Goal: Information Seeking & Learning: Learn about a topic

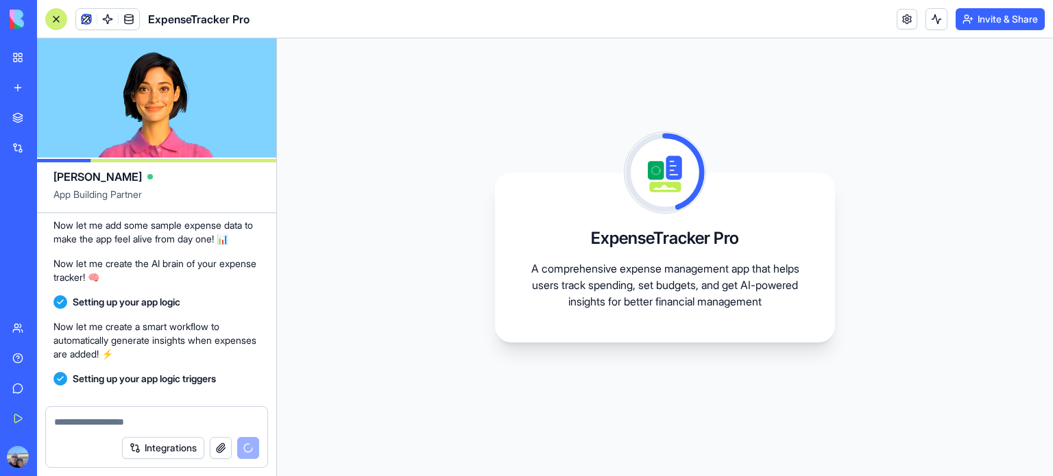
scroll to position [422, 0]
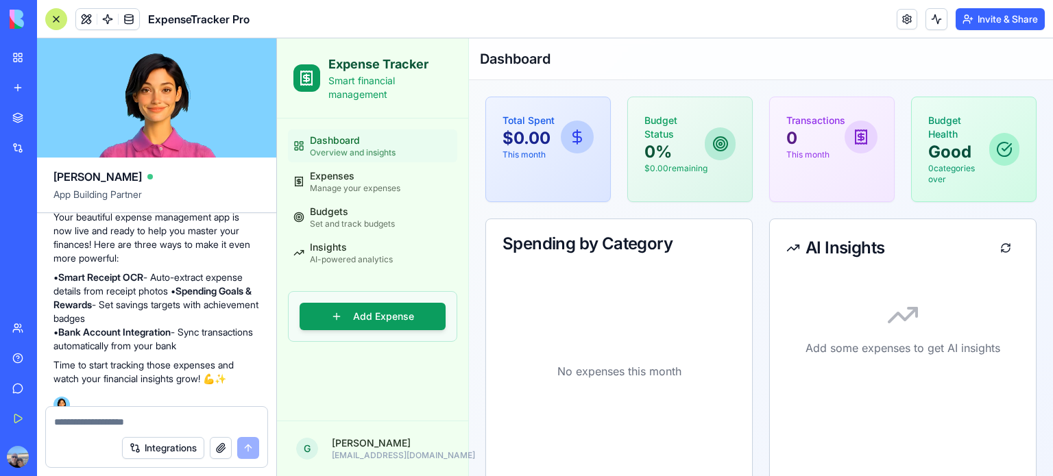
click at [348, 150] on span "Overview and insights" at bounding box center [353, 152] width 86 height 11
click at [342, 185] on span "Manage your expenses" at bounding box center [355, 188] width 90 height 11
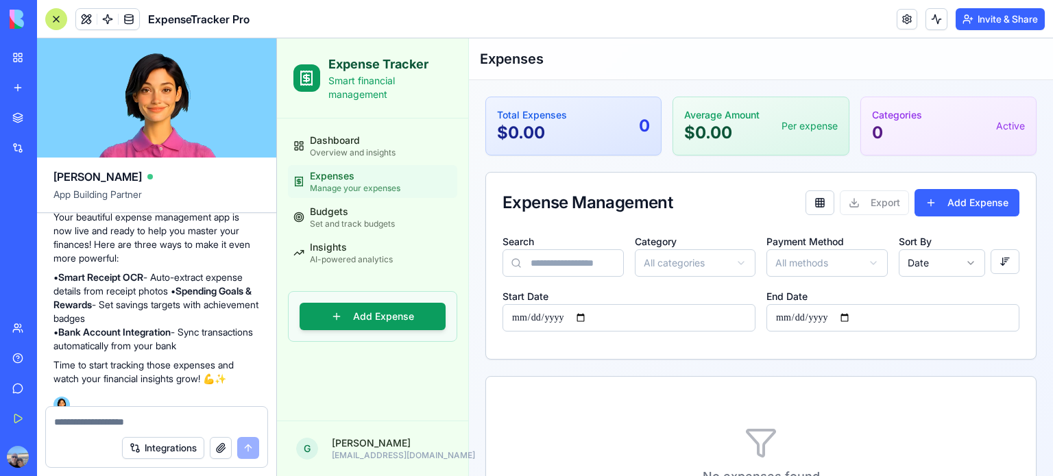
click at [589, 264] on input "Search" at bounding box center [562, 262] width 121 height 27
click at [943, 202] on button "Add Expense" at bounding box center [966, 202] width 105 height 27
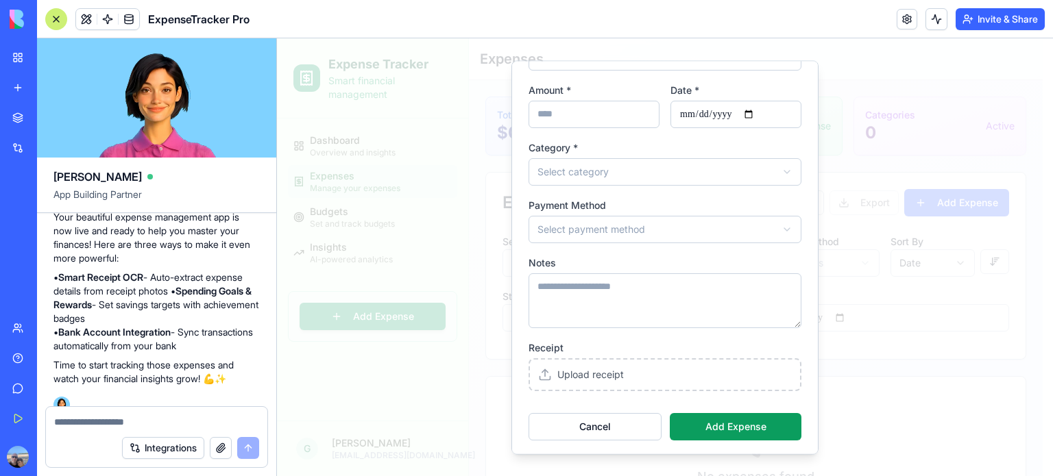
scroll to position [86, 0]
type input "****"
click at [611, 109] on input "Amount *" at bounding box center [593, 112] width 131 height 27
type input "*"
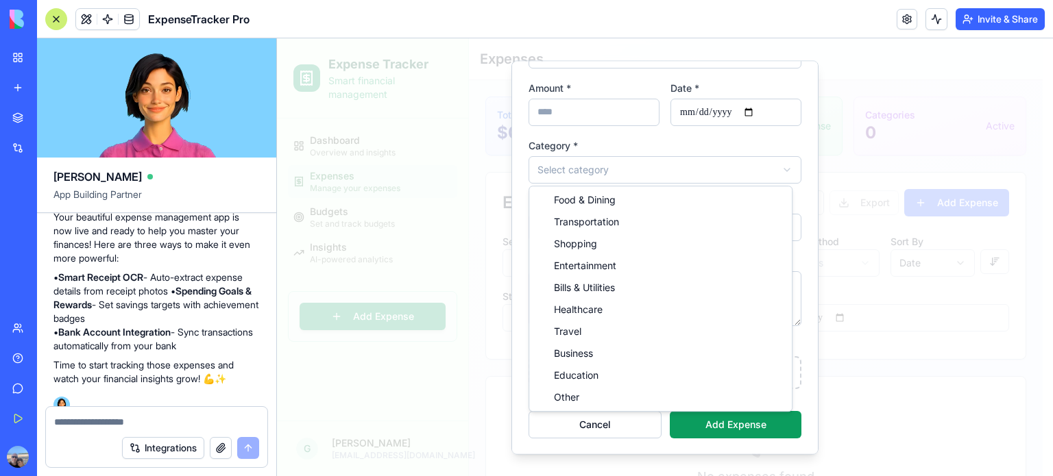
click at [636, 180] on body "**********" at bounding box center [660, 325] width 766 height 575
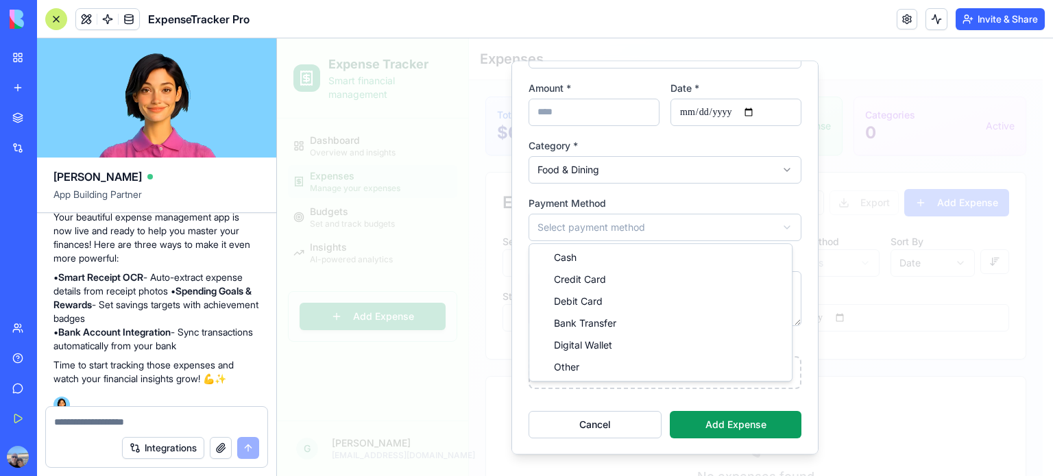
click at [607, 230] on body "**********" at bounding box center [660, 325] width 766 height 575
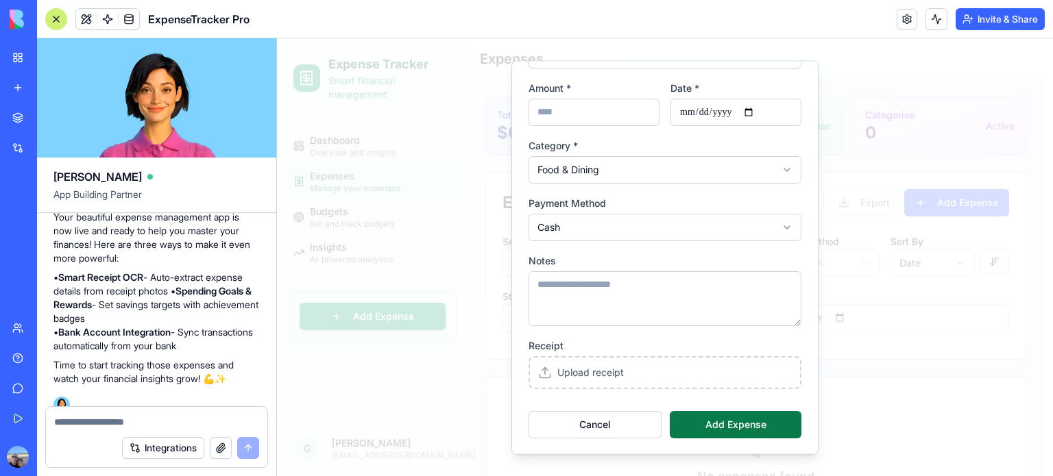
click at [734, 430] on button "Add Expense" at bounding box center [736, 424] width 132 height 27
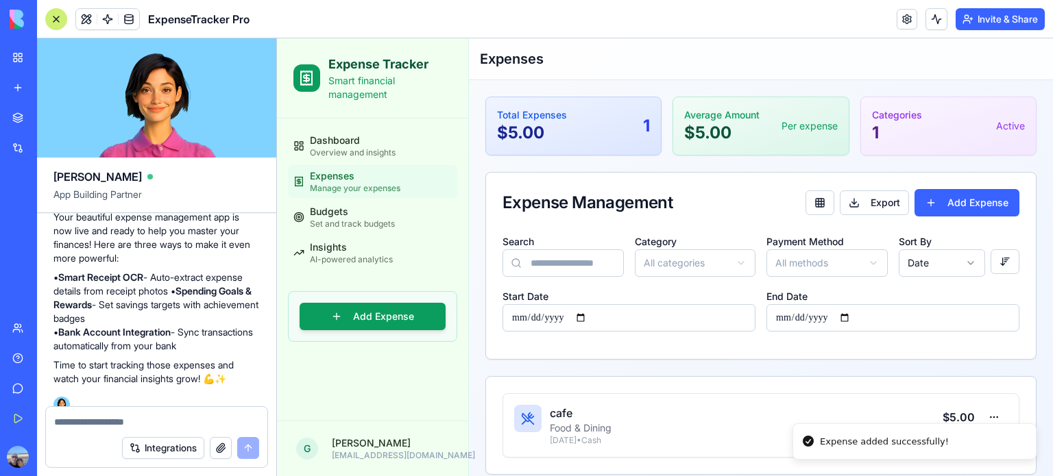
scroll to position [14, 0]
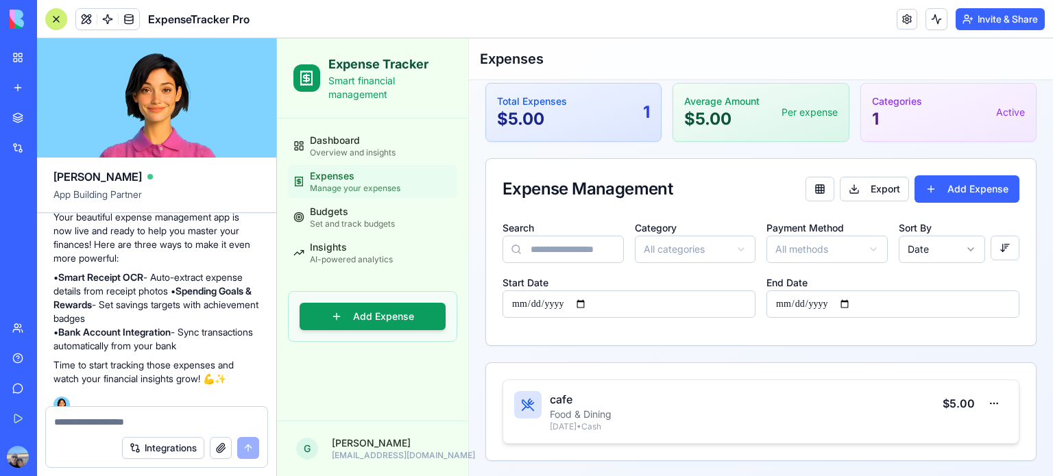
click at [561, 400] on h3 "cafe" at bounding box center [746, 399] width 393 height 16
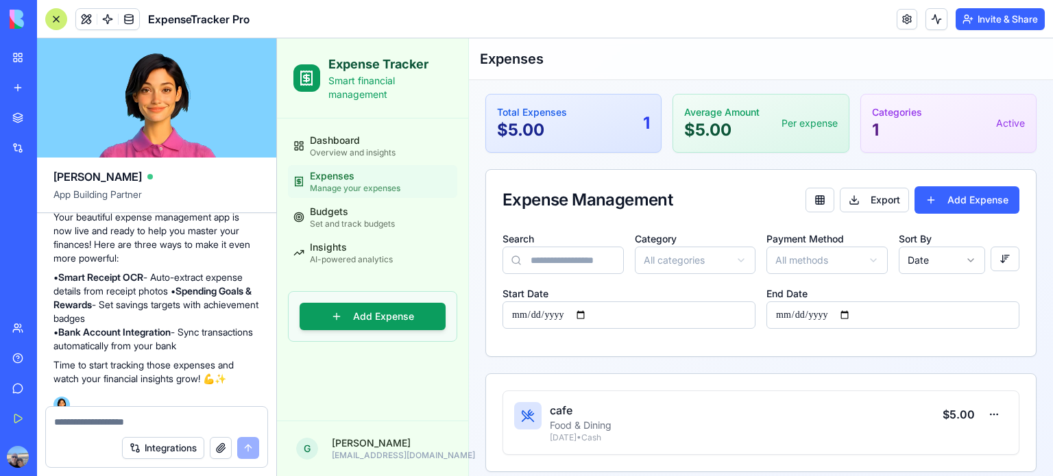
scroll to position [0, 0]
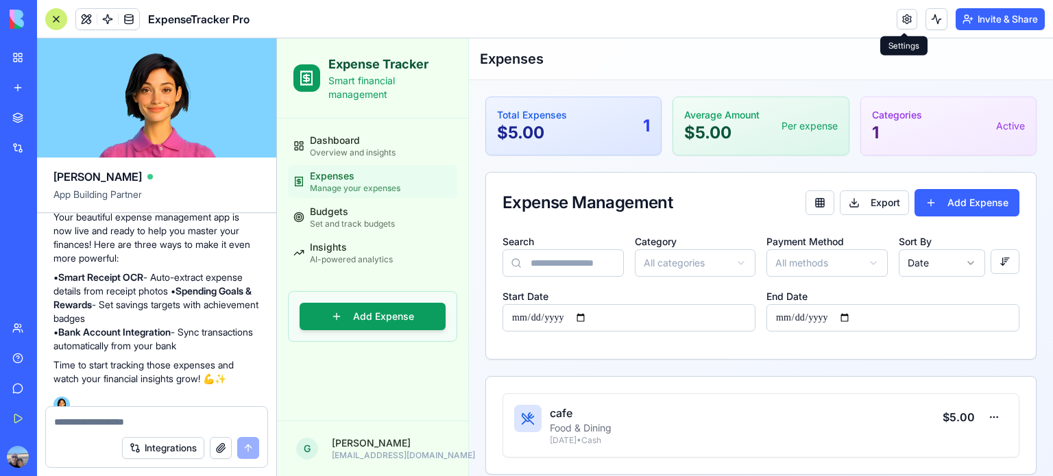
click at [896, 19] on link at bounding box center [906, 19] width 21 height 21
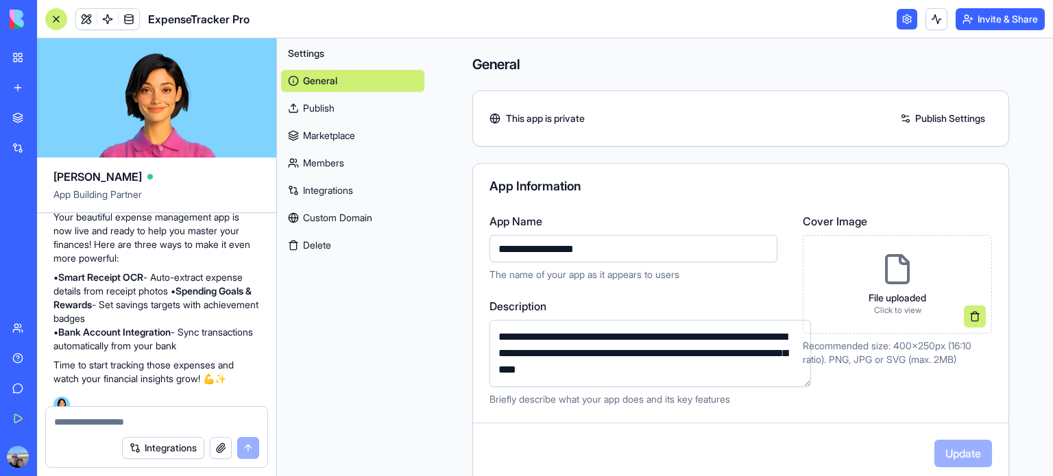
click at [316, 169] on link "Members" at bounding box center [352, 163] width 143 height 22
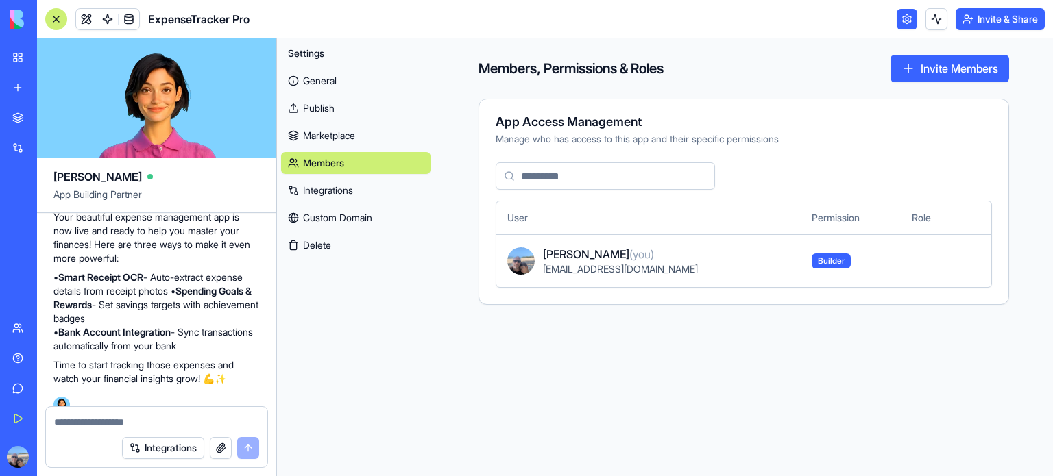
click at [319, 193] on link "Integrations" at bounding box center [355, 191] width 149 height 22
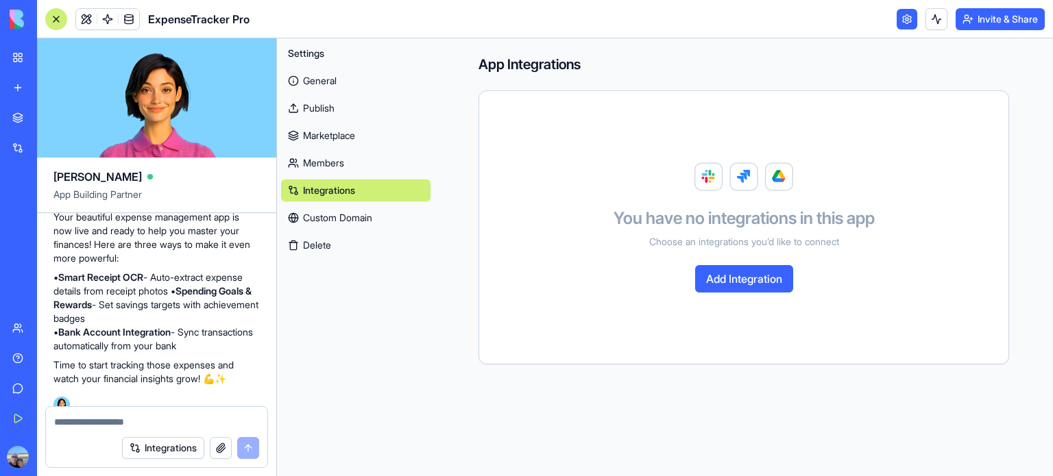
click at [324, 219] on link "Custom Domain" at bounding box center [355, 218] width 149 height 22
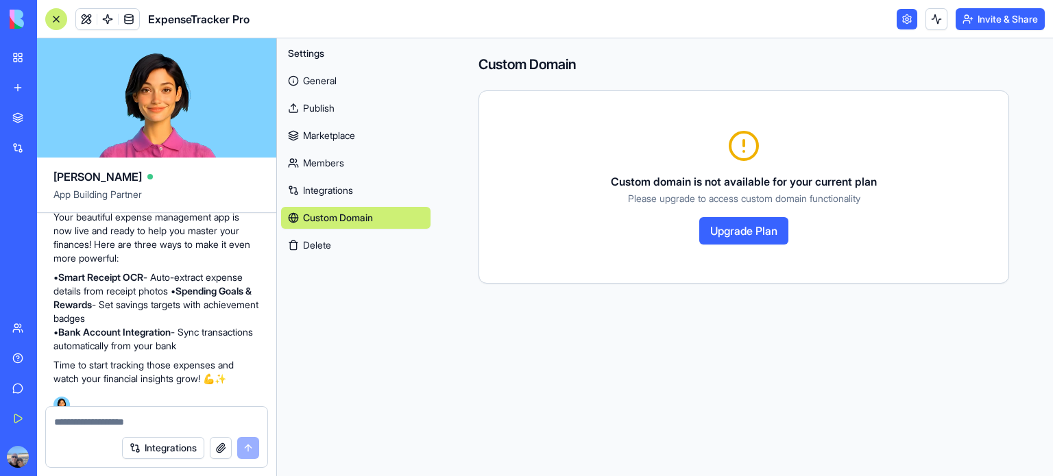
click at [317, 167] on link "Members" at bounding box center [355, 163] width 149 height 22
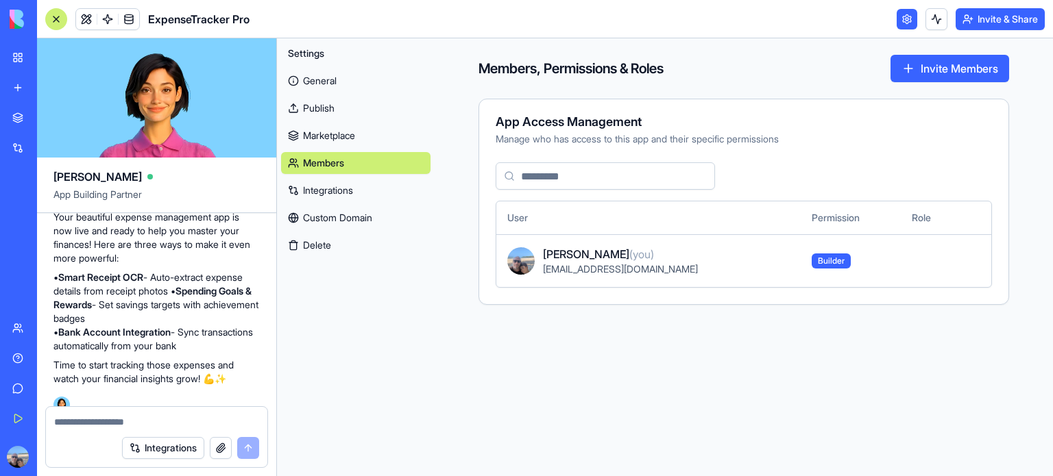
click at [315, 139] on link "Marketplace" at bounding box center [355, 136] width 149 height 22
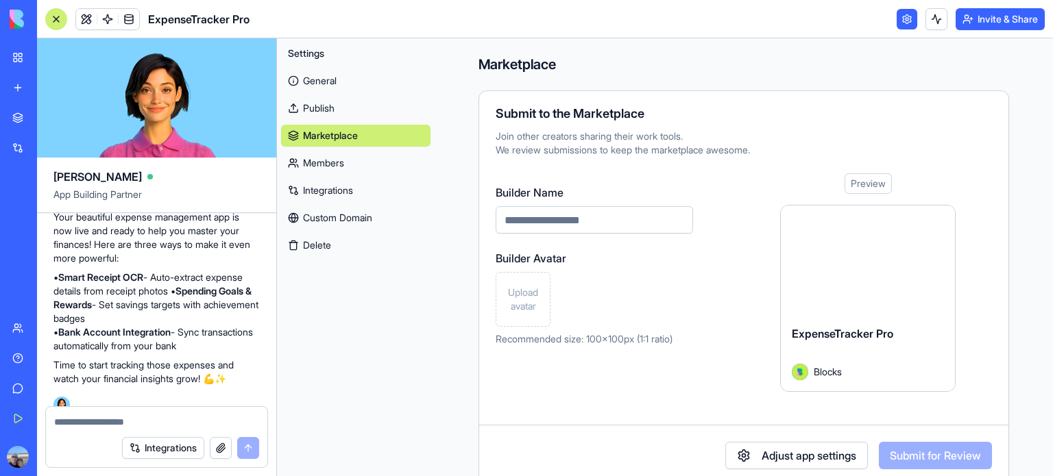
click at [314, 114] on link "Publish" at bounding box center [355, 108] width 149 height 22
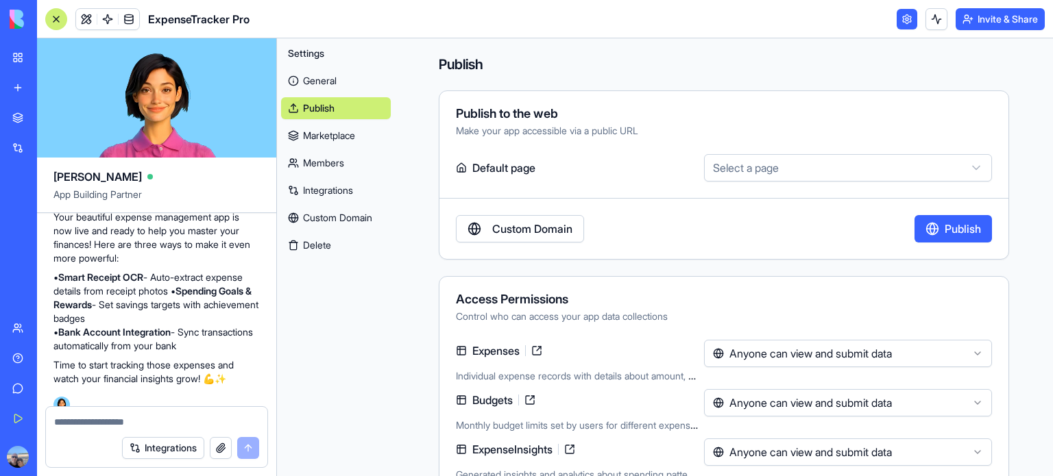
click at [319, 80] on link "General" at bounding box center [336, 81] width 110 height 22
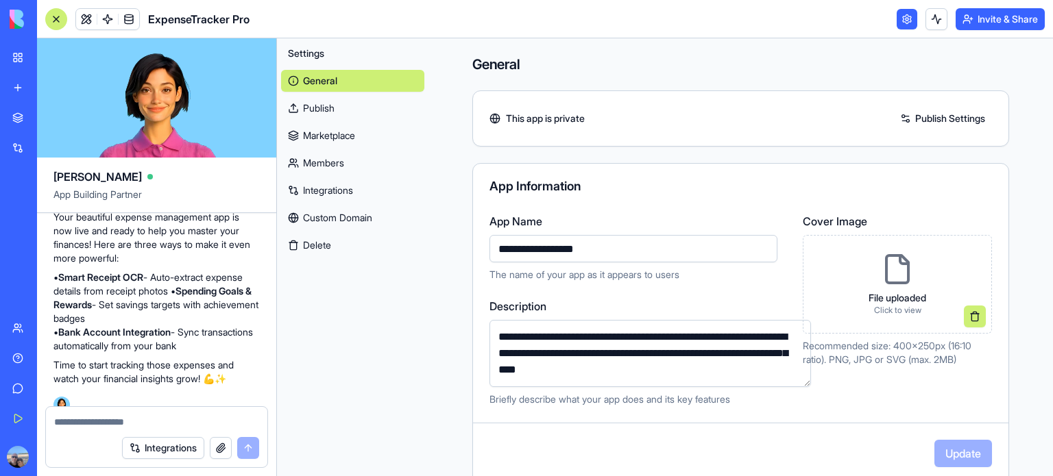
click at [1017, 30] on header "ExpenseTracker Pro Invite & Share" at bounding box center [545, 19] width 1016 height 38
click at [1013, 21] on button "Invite & Share" at bounding box center [999, 19] width 89 height 22
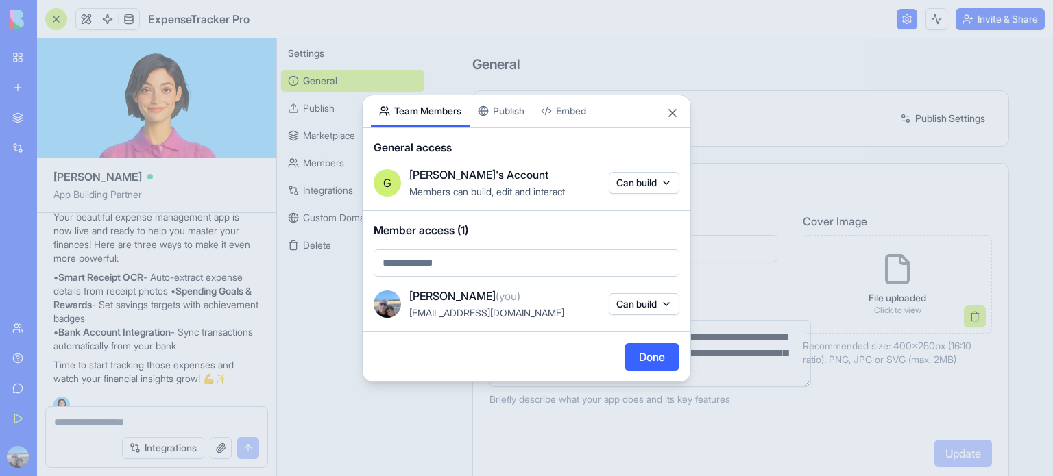
click at [850, 87] on div at bounding box center [526, 238] width 1053 height 476
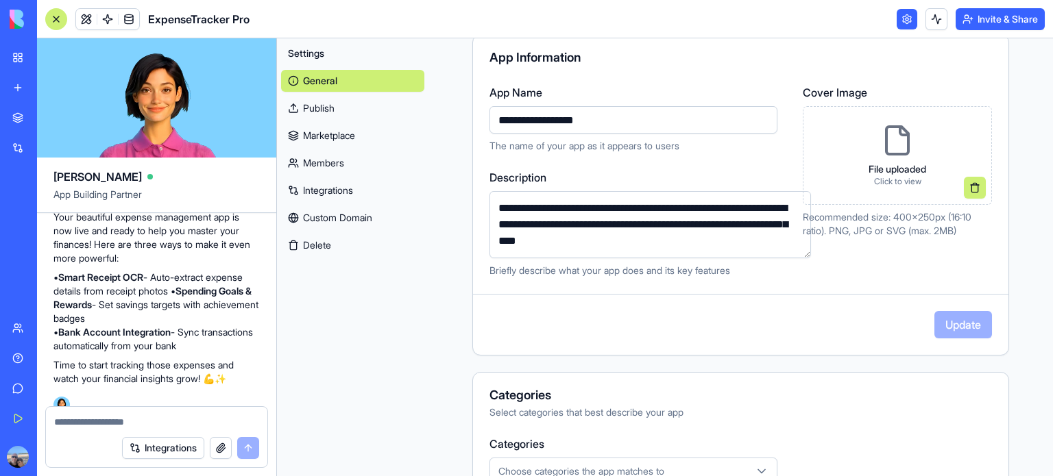
scroll to position [137, 0]
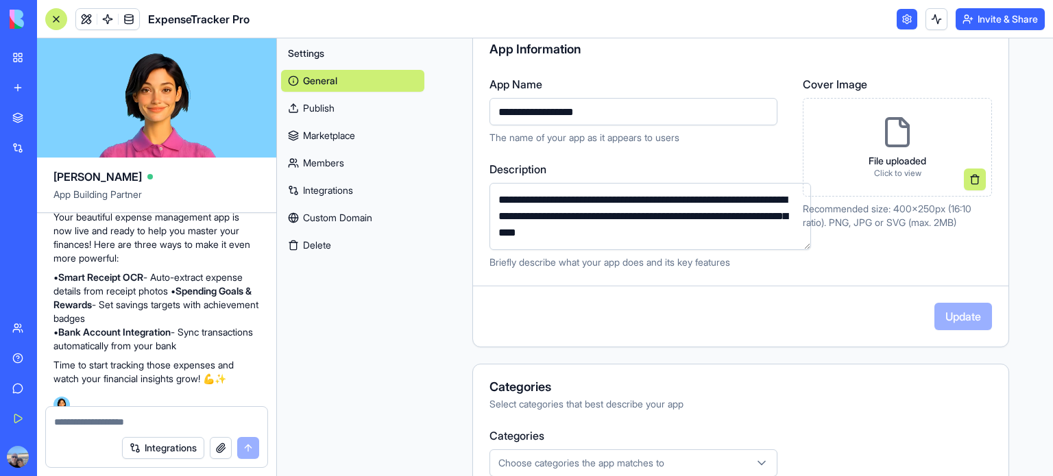
click at [340, 188] on link "Integrations" at bounding box center [352, 191] width 143 height 22
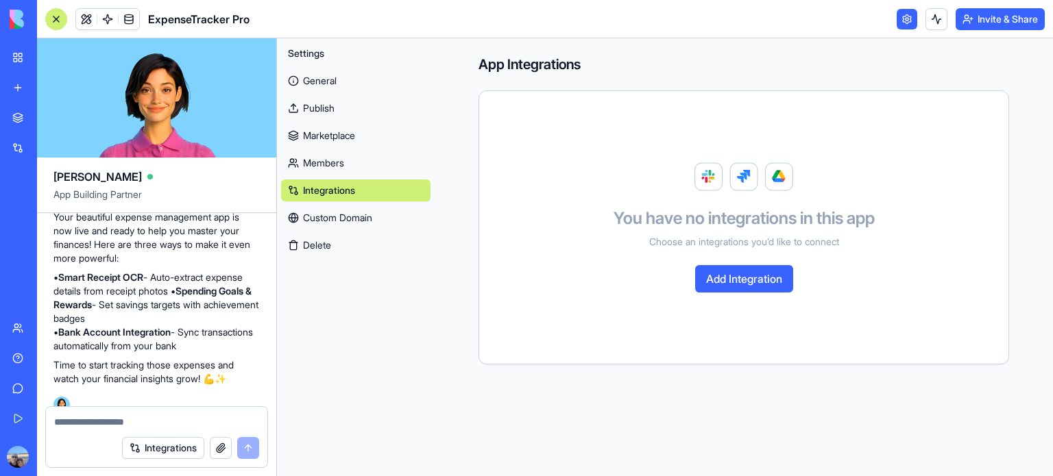
click at [761, 282] on button "Add Integration" at bounding box center [744, 278] width 98 height 27
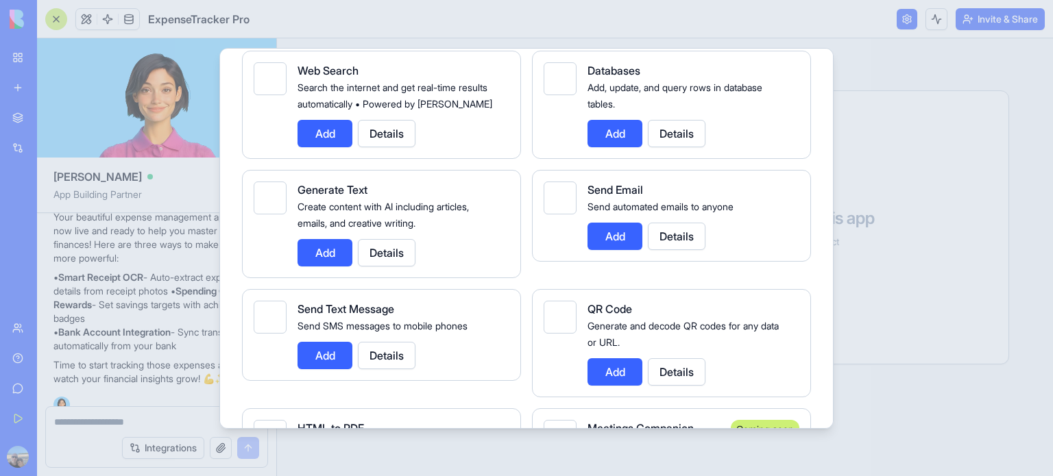
scroll to position [2513, 0]
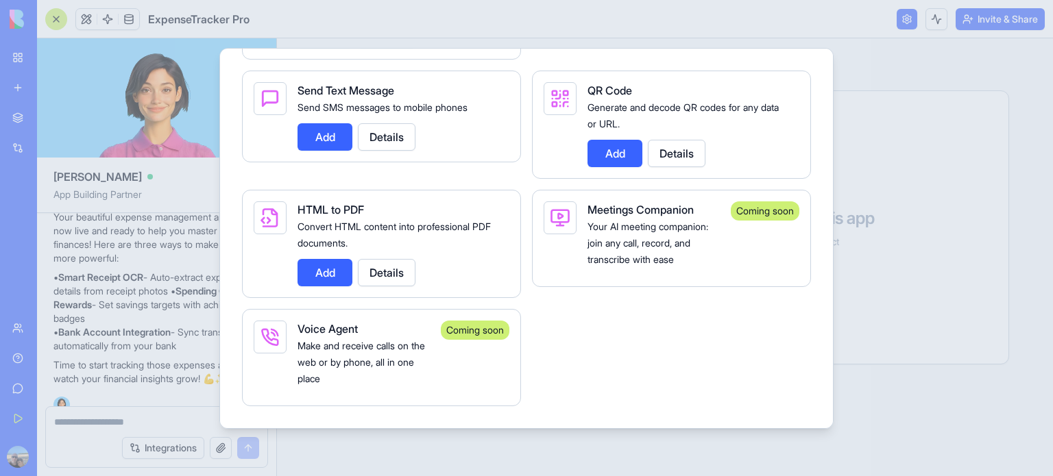
click at [968, 309] on div at bounding box center [526, 238] width 1053 height 476
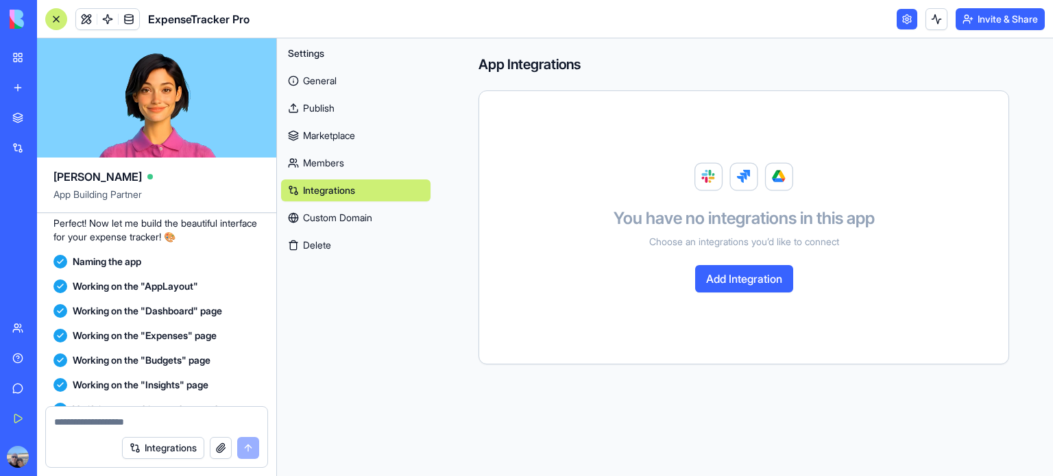
scroll to position [384, 0]
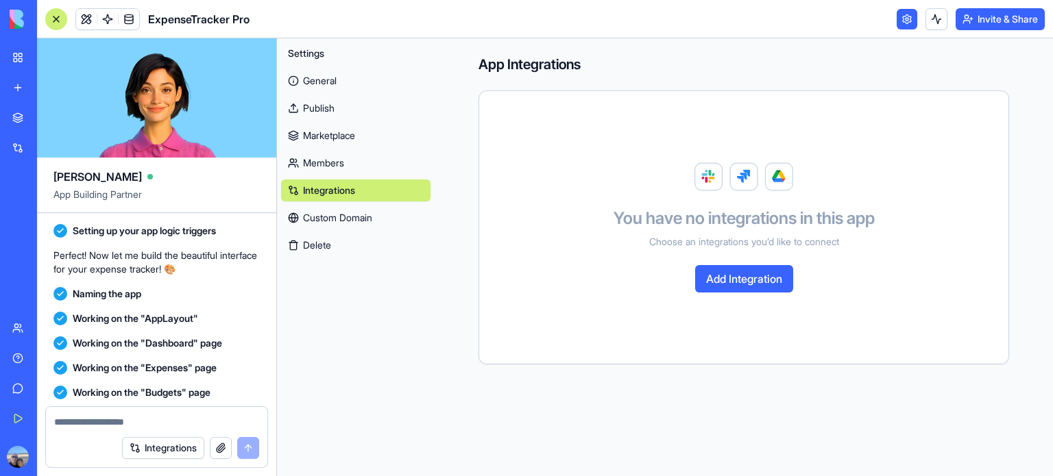
click at [334, 84] on link "General" at bounding box center [355, 81] width 149 height 22
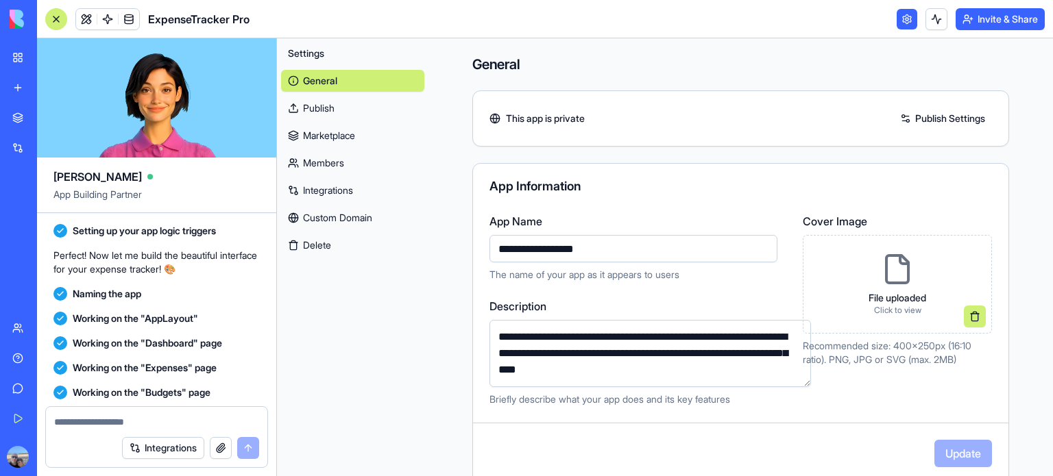
click at [12, 25] on img at bounding box center [52, 19] width 85 height 19
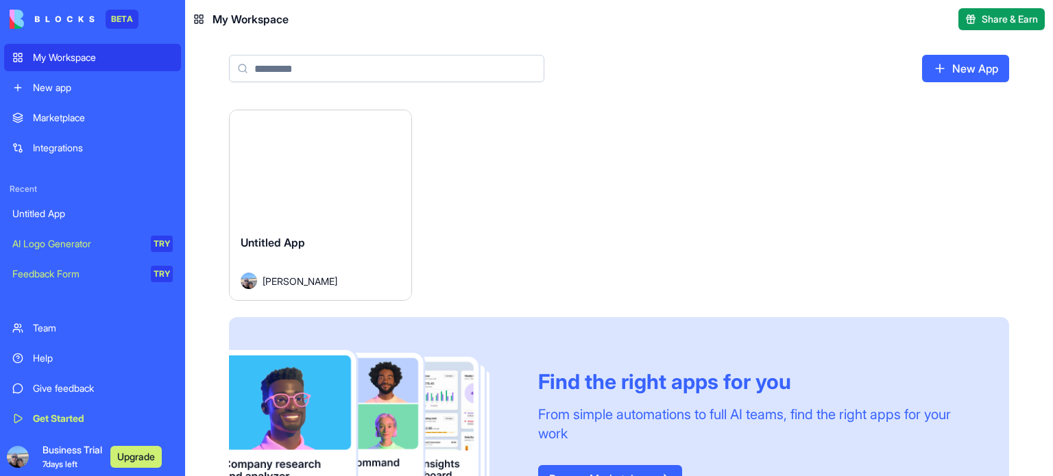
click at [280, 242] on span "Untitled App" at bounding box center [273, 243] width 64 height 14
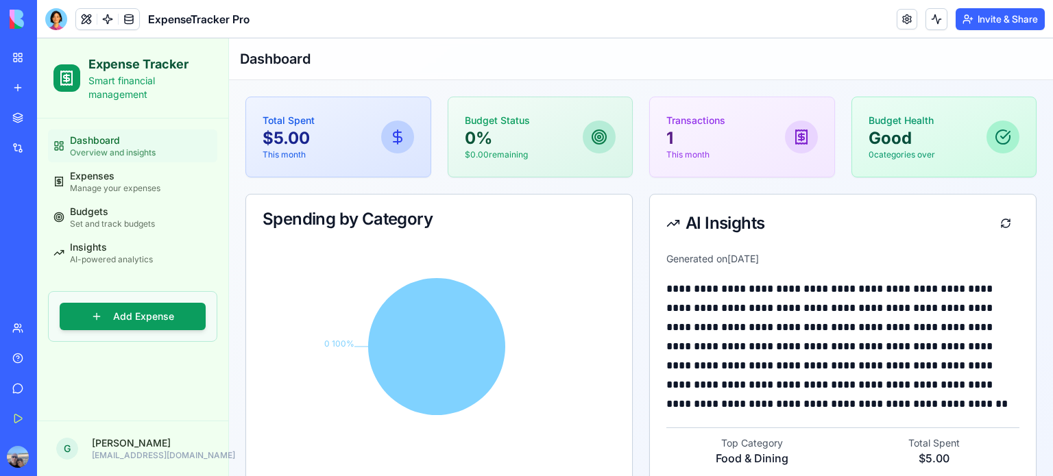
click at [11, 14] on img at bounding box center [52, 19] width 85 height 19
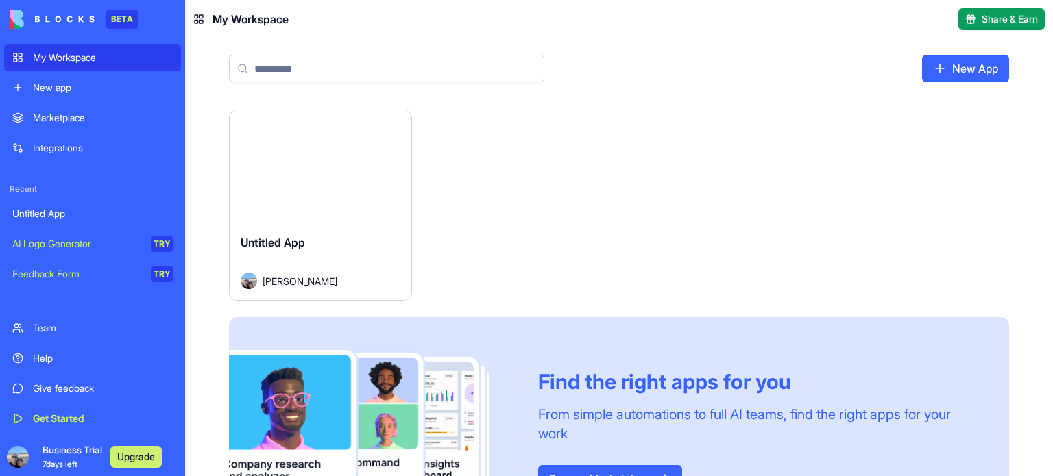
drag, startPoint x: 873, startPoint y: 136, endPoint x: 894, endPoint y: 81, distance: 58.6
click at [873, 134] on div "Launch Untitled App Guy Sadeh Find the right apps for you From simple automatio…" at bounding box center [619, 327] width 780 height 435
click at [68, 23] on img at bounding box center [52, 19] width 85 height 19
click at [984, 20] on span "Share & Earn" at bounding box center [1009, 19] width 56 height 14
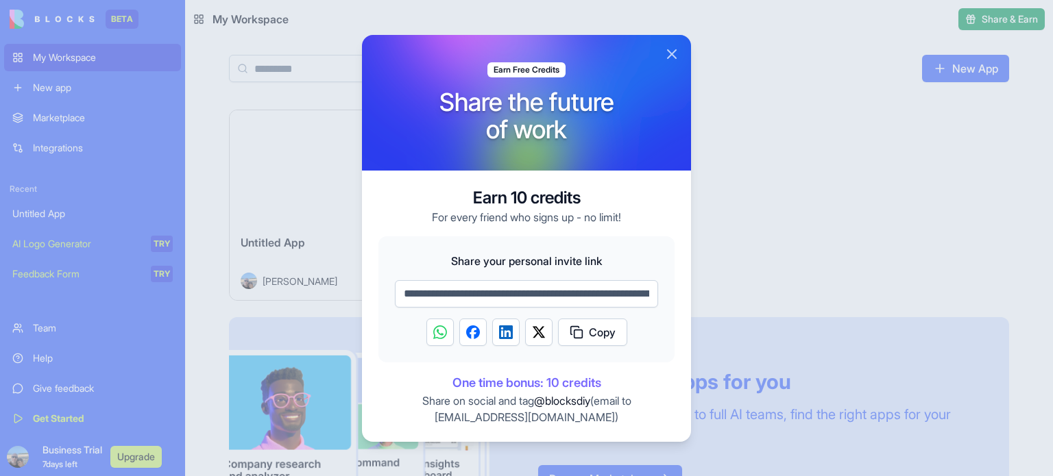
click at [663, 46] on button "Close" at bounding box center [671, 54] width 16 height 16
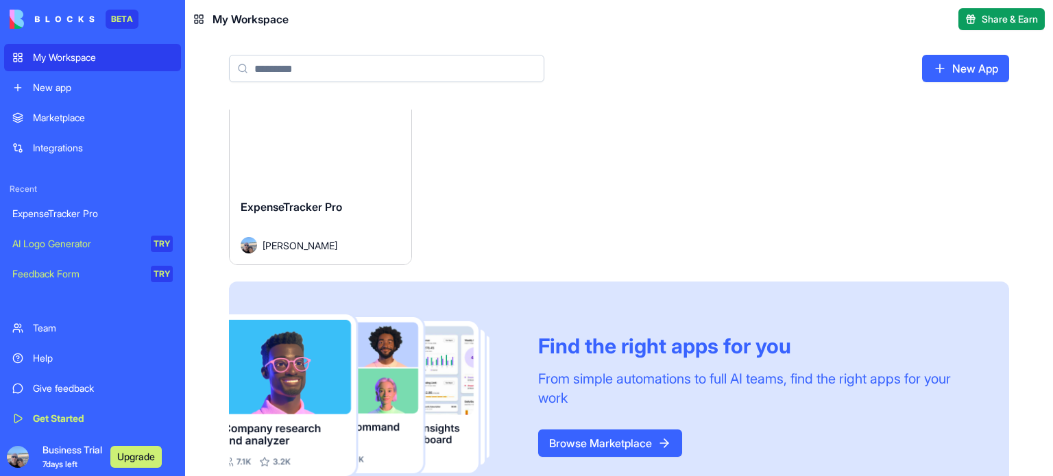
scroll to position [12, 0]
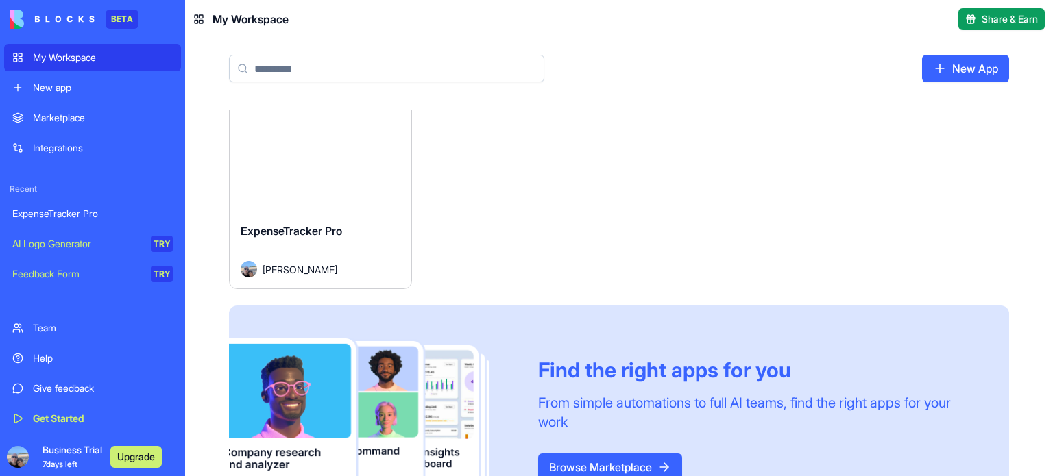
click at [352, 217] on div "ExpenseTracker Pro Guy Sadeh" at bounding box center [321, 250] width 182 height 77
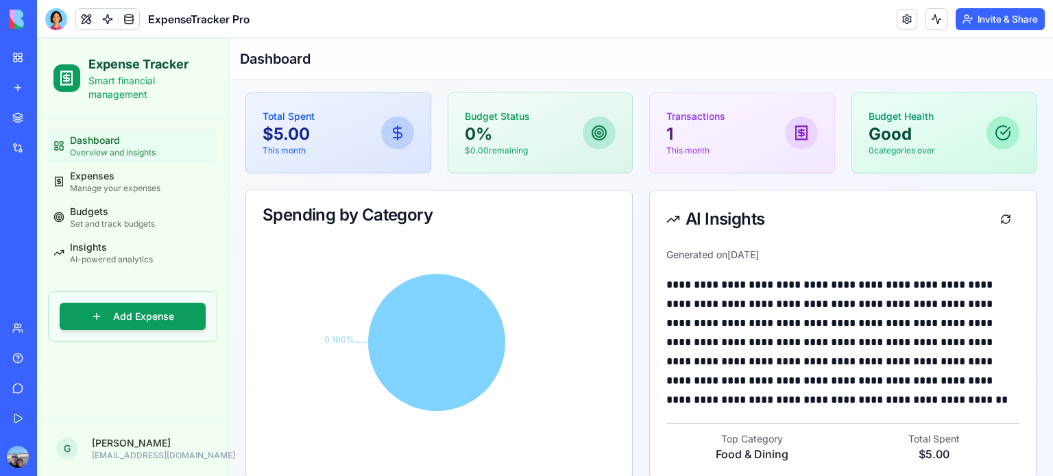
scroll to position [69, 0]
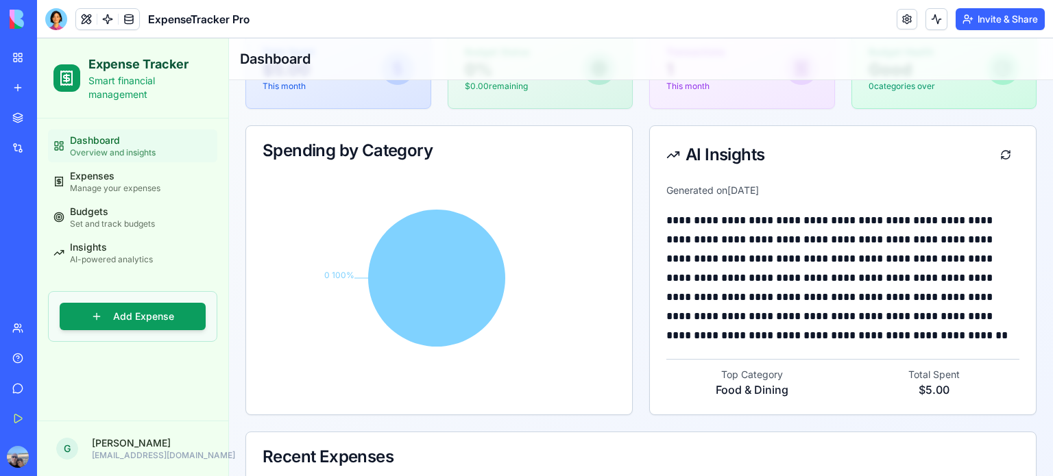
click at [51, 385] on div "Give feedback" at bounding box center [42, 389] width 18 height 14
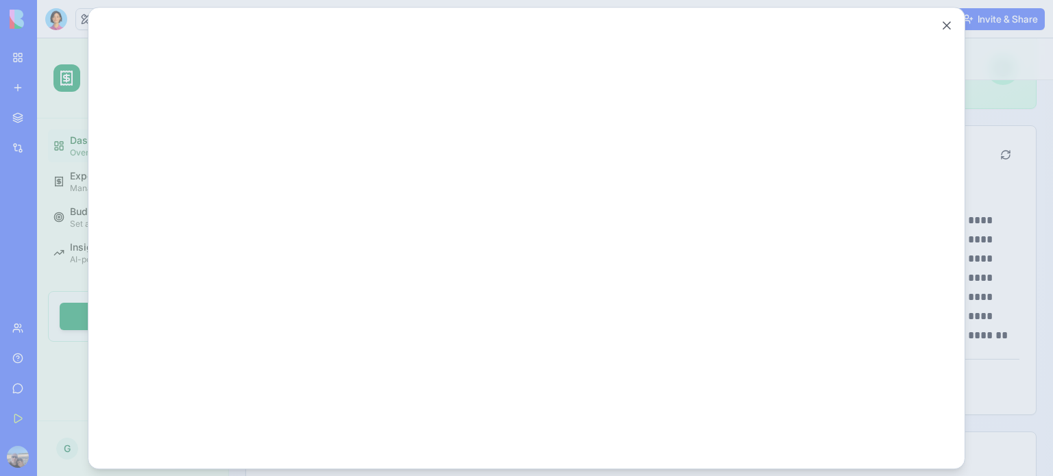
scroll to position [0, 0]
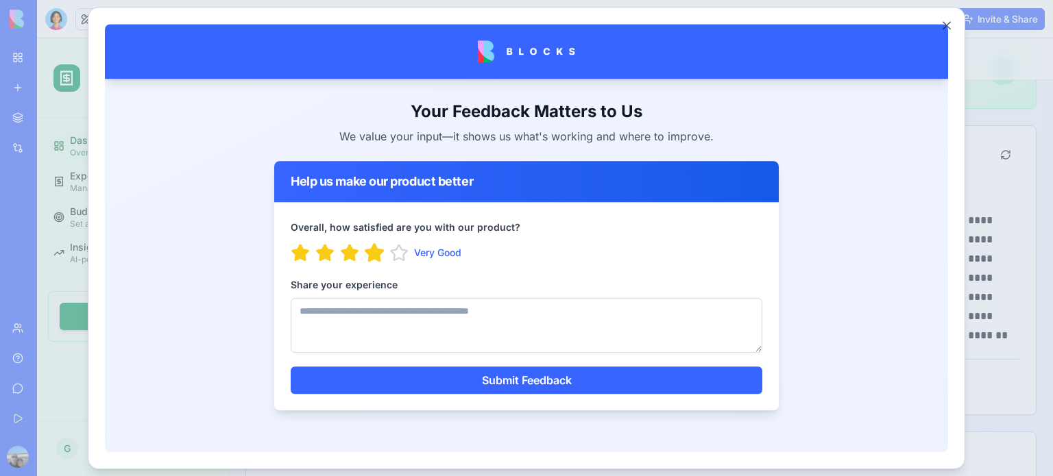
click at [371, 258] on icon "button" at bounding box center [374, 251] width 18 height 16
click at [352, 321] on textarea "Share your experience" at bounding box center [527, 324] width 472 height 55
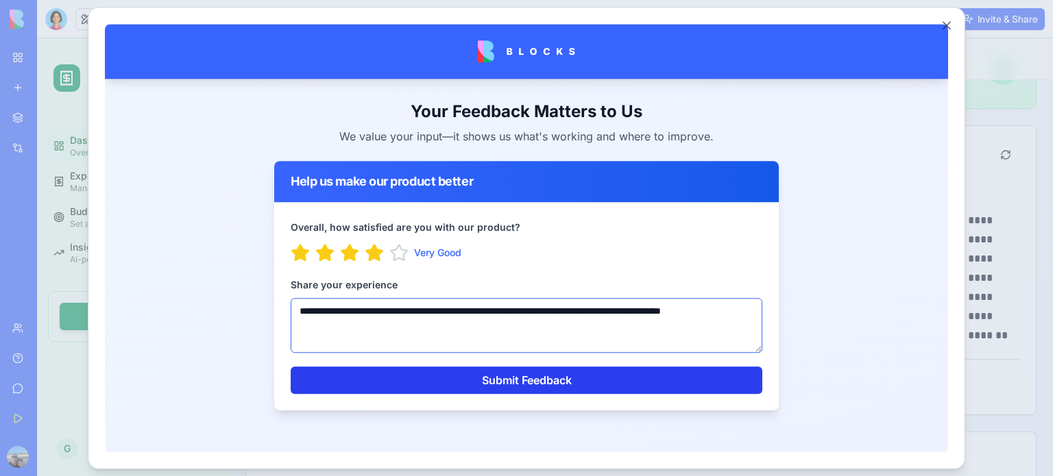
type textarea "**********"
click at [548, 384] on button "Submit Feedback" at bounding box center [527, 379] width 472 height 27
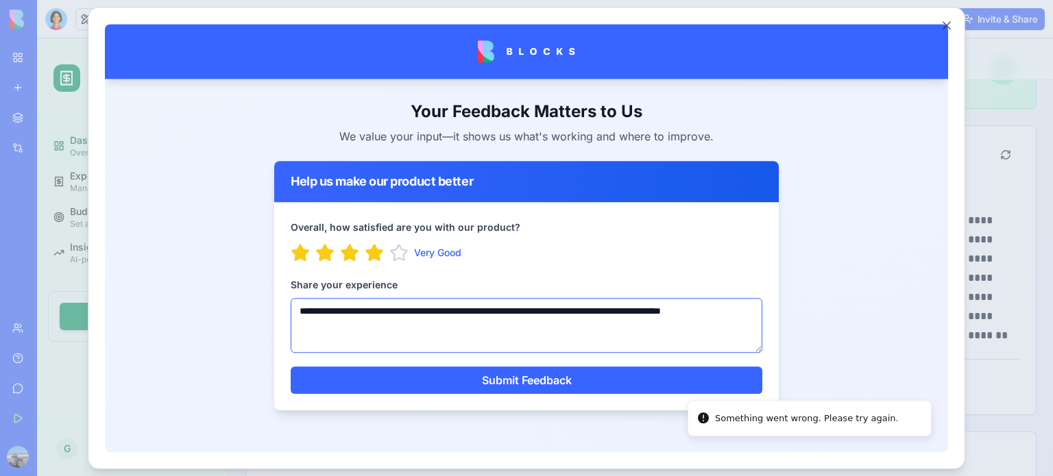
click at [445, 326] on textarea "**********" at bounding box center [527, 324] width 472 height 55
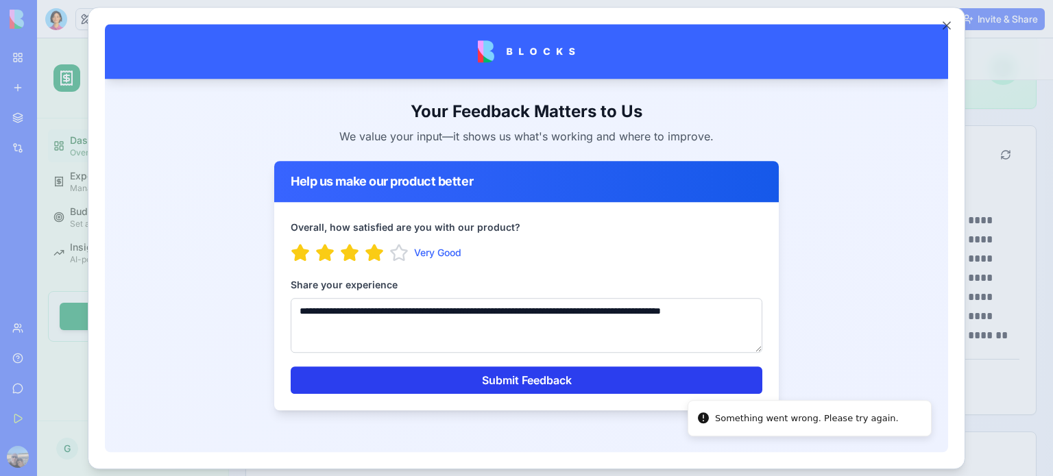
click at [545, 374] on button "Submit Feedback" at bounding box center [527, 379] width 472 height 27
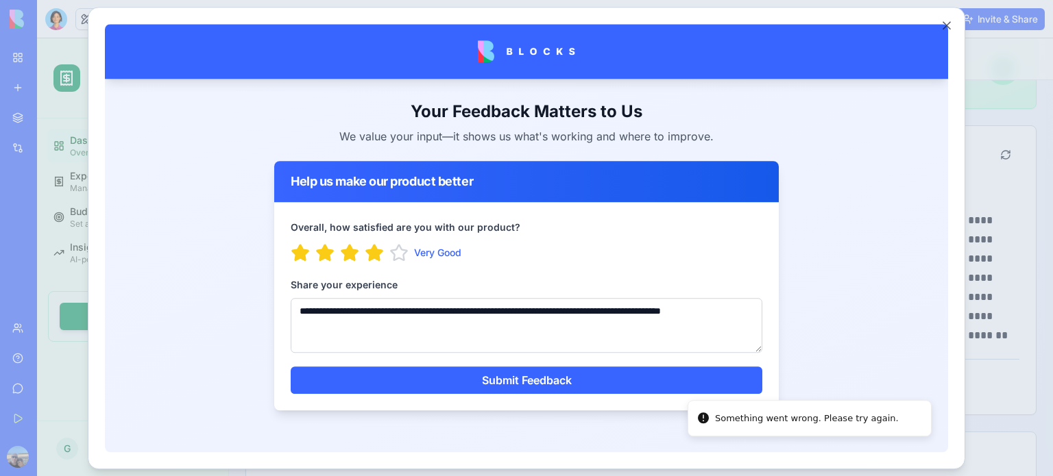
click at [458, 291] on div "**********" at bounding box center [527, 314] width 472 height 77
drag, startPoint x: 374, startPoint y: 326, endPoint x: 264, endPoint y: 307, distance: 112.0
click at [264, 307] on div "**********" at bounding box center [526, 255] width 526 height 354
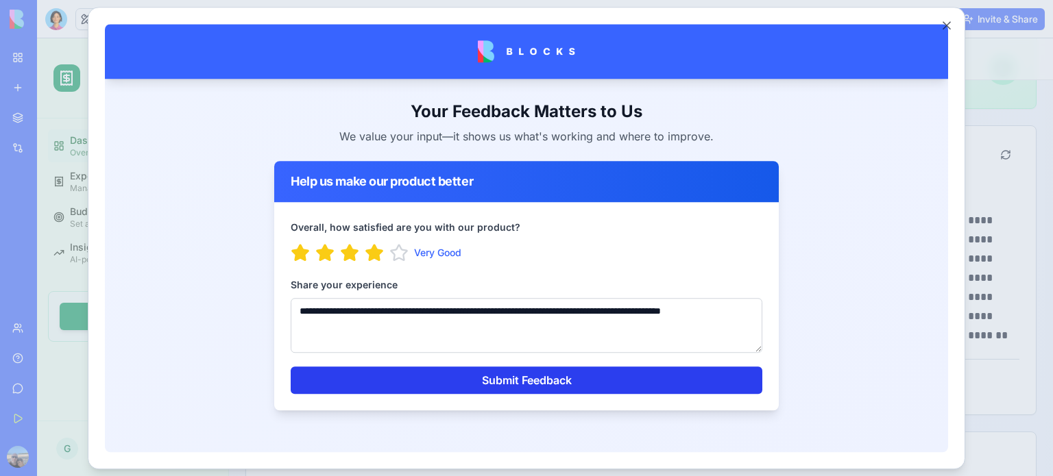
click at [574, 378] on button "Submit Feedback" at bounding box center [527, 379] width 472 height 27
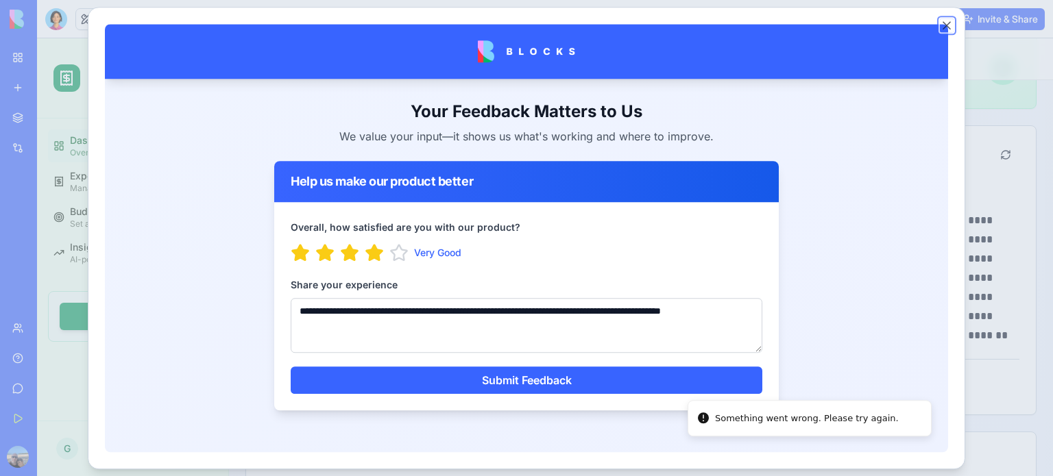
drag, startPoint x: 946, startPoint y: 23, endPoint x: 833, endPoint y: 1, distance: 114.4
click at [946, 23] on button "Close" at bounding box center [947, 26] width 14 height 14
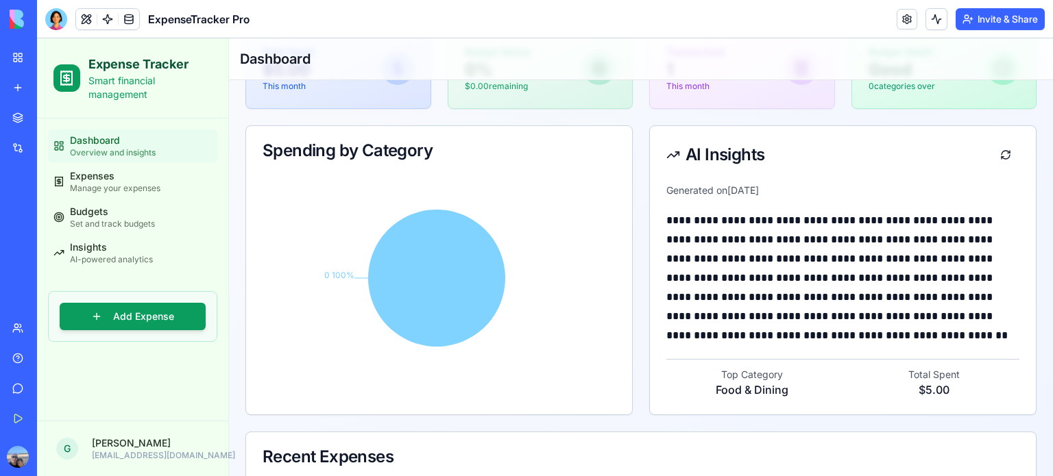
click at [73, 22] on img at bounding box center [52, 19] width 85 height 19
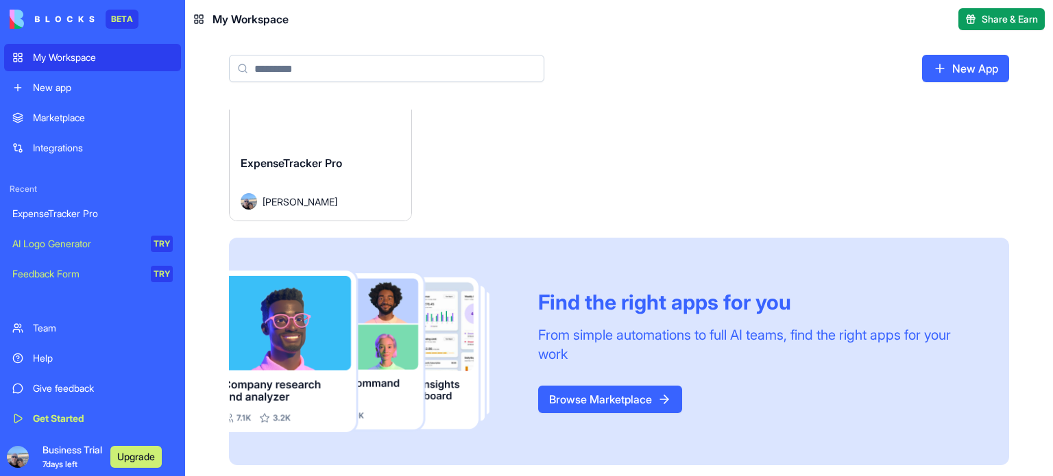
scroll to position [80, 0]
click at [589, 399] on link "Browse Marketplace" at bounding box center [610, 398] width 144 height 27
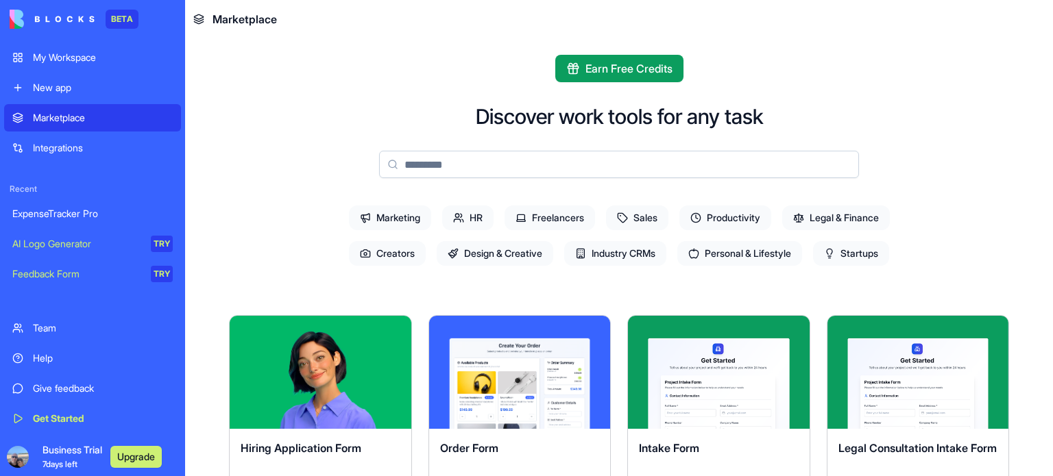
click at [474, 223] on span "HR" at bounding box center [467, 218] width 51 height 25
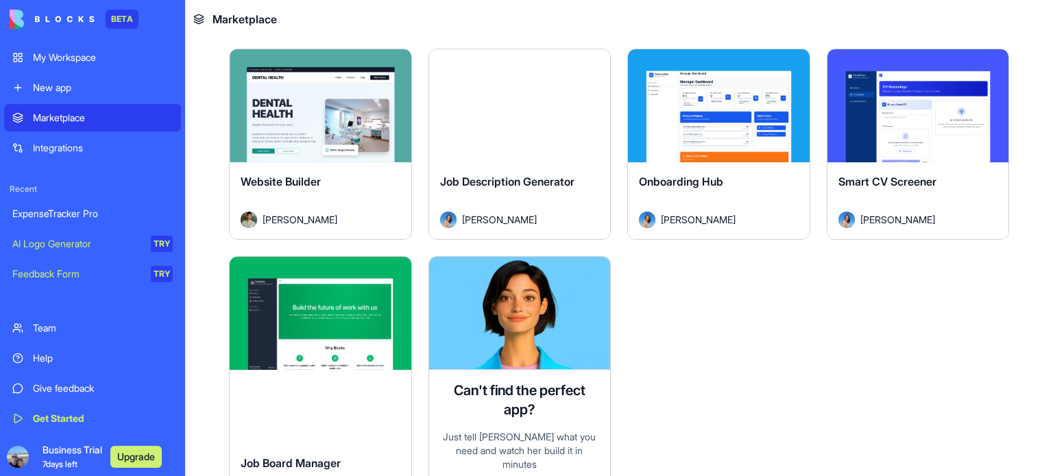
scroll to position [685, 0]
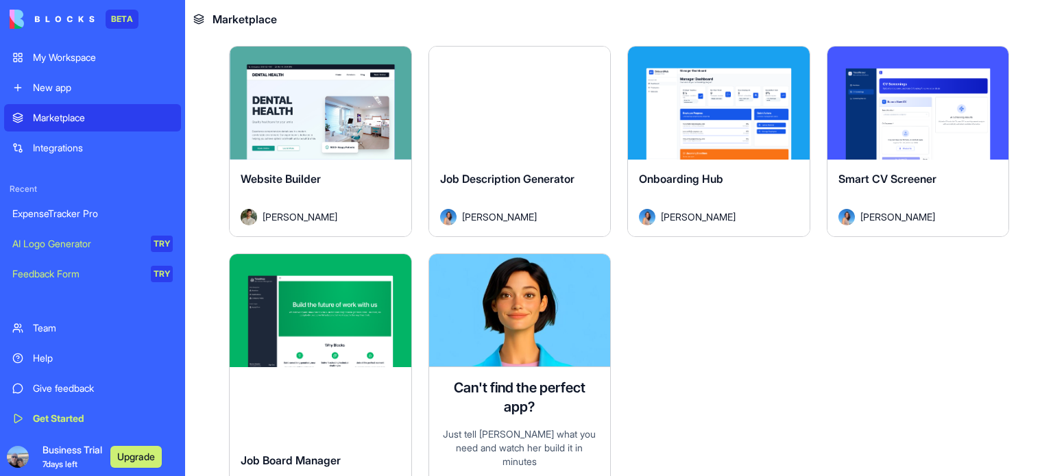
click at [562, 131] on div "Explore" at bounding box center [520, 103] width 182 height 113
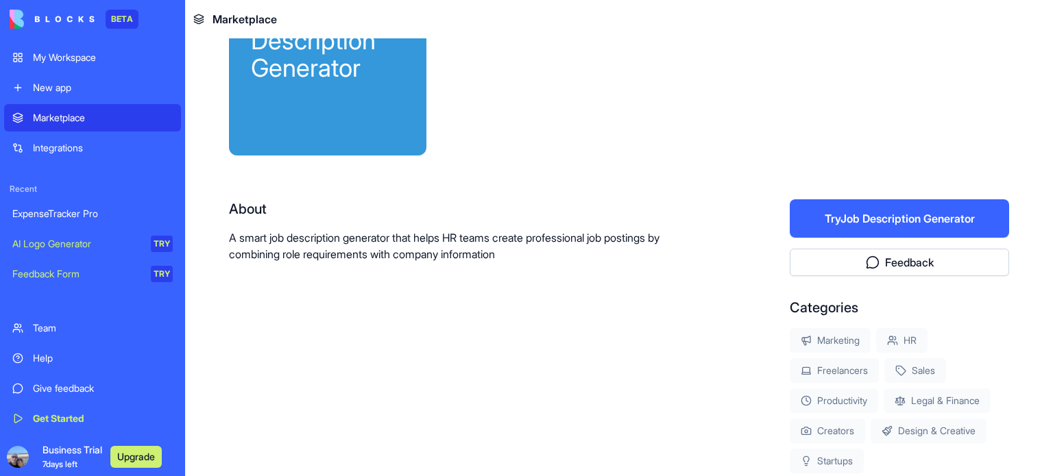
scroll to position [108, 0]
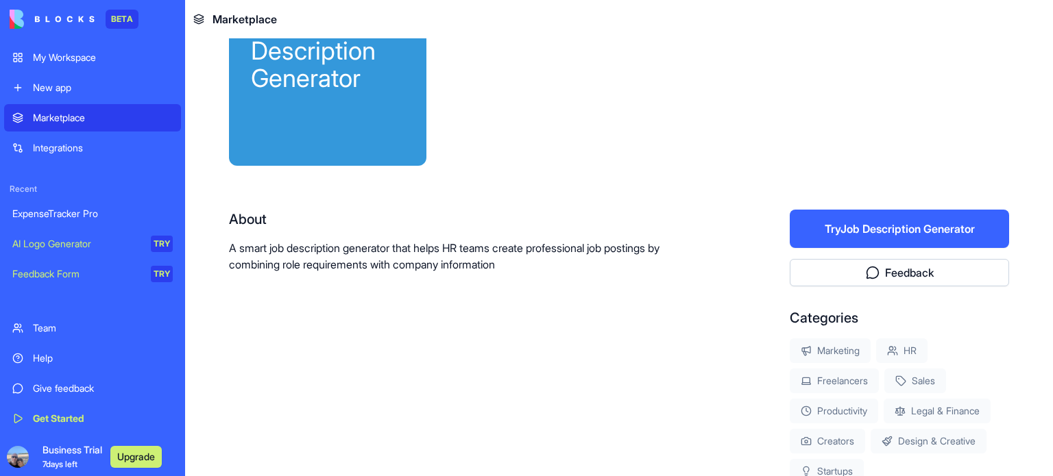
click at [852, 235] on button "Try Job Description Generator" at bounding box center [899, 229] width 219 height 38
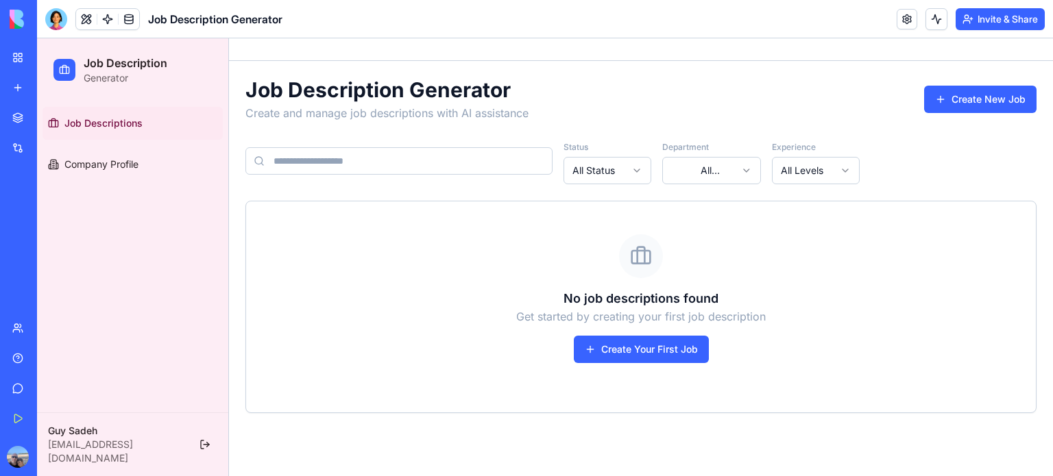
click at [450, 161] on input at bounding box center [398, 160] width 307 height 27
click at [143, 167] on link "Company Profile" at bounding box center [132, 164] width 180 height 33
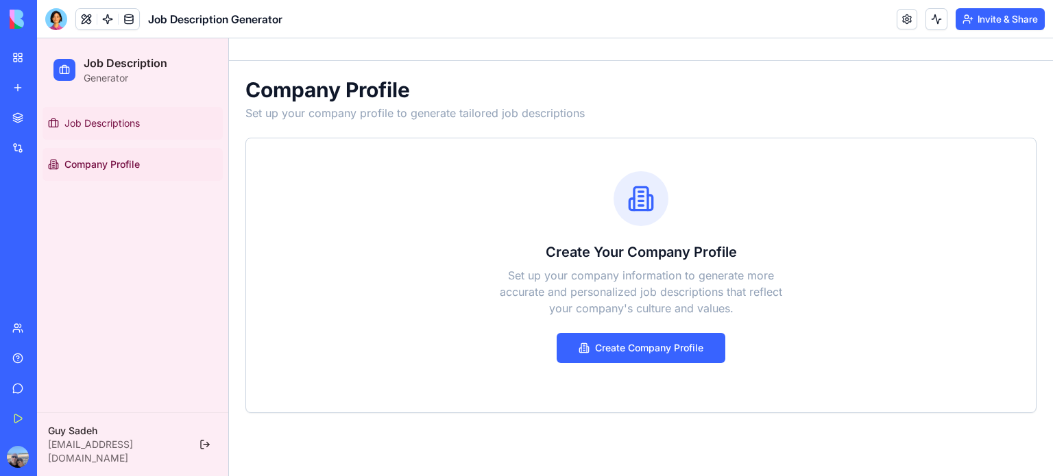
click at [140, 130] on link "Job Descriptions" at bounding box center [132, 123] width 180 height 33
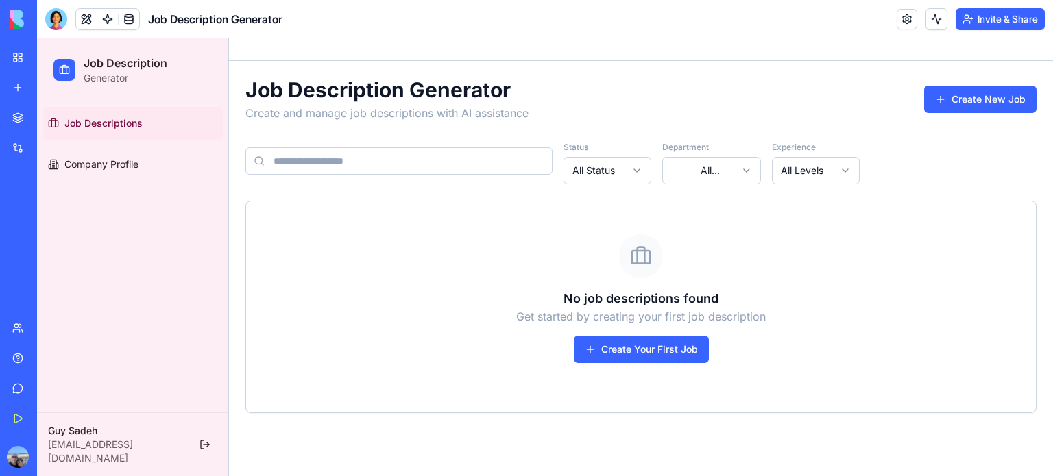
drag, startPoint x: 140, startPoint y: 130, endPoint x: 361, endPoint y: 256, distance: 253.2
click at [361, 256] on div "No job descriptions found Get started by creating your first job description Cr…" at bounding box center [640, 298] width 757 height 129
click at [16, 21] on img at bounding box center [52, 19] width 85 height 19
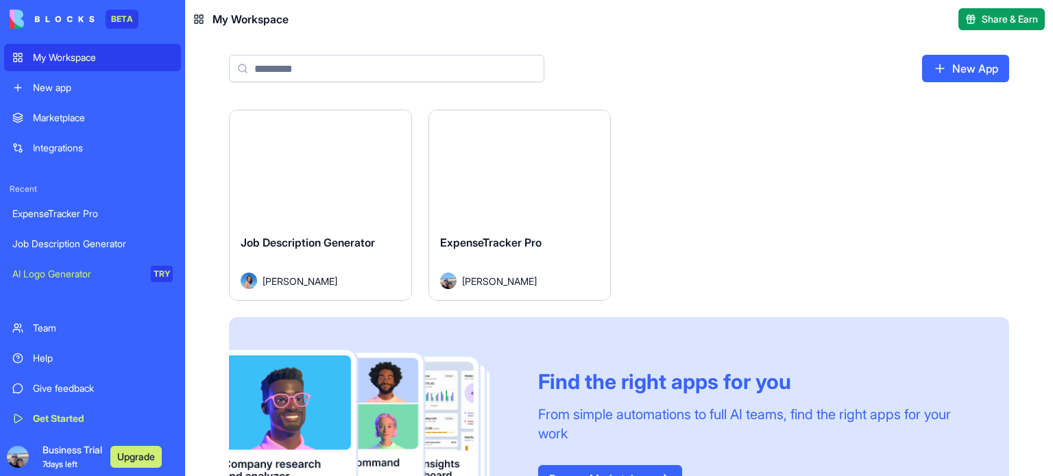
click at [97, 274] on div "AI Logo Generator" at bounding box center [76, 274] width 129 height 14
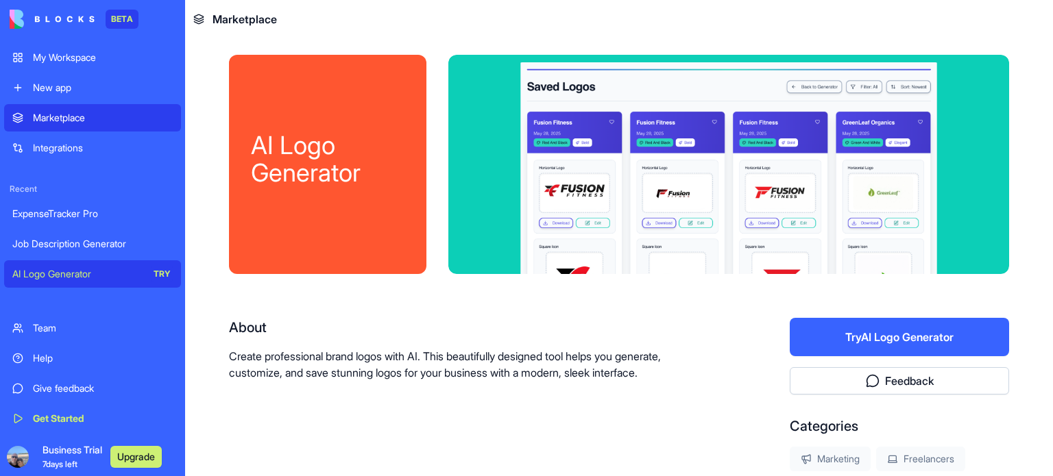
click at [840, 343] on button "Try AI Logo Generator" at bounding box center [899, 337] width 219 height 38
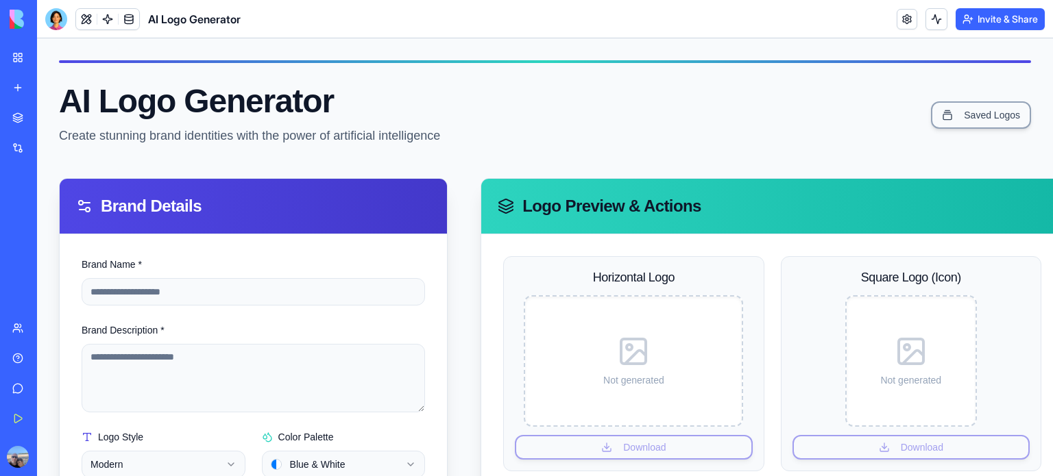
click at [16, 24] on img at bounding box center [52, 19] width 85 height 19
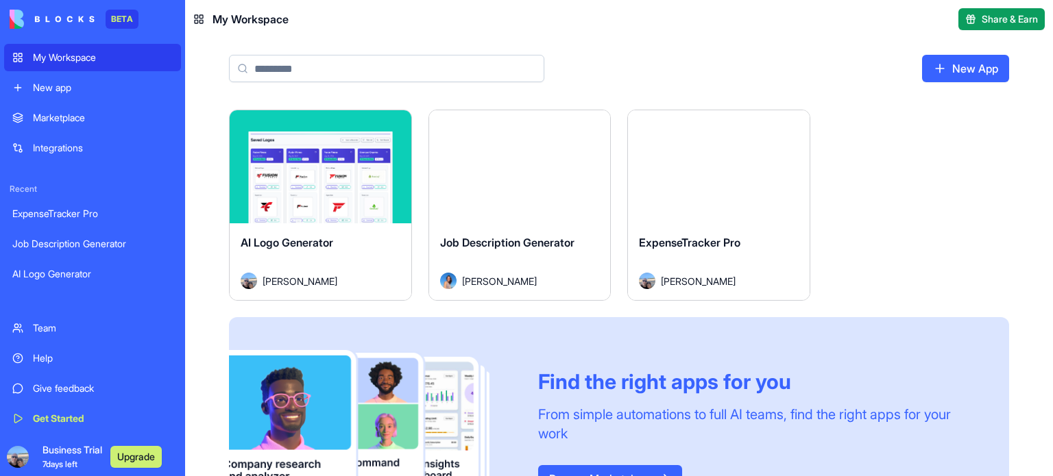
click at [13, 21] on img at bounding box center [52, 19] width 85 height 19
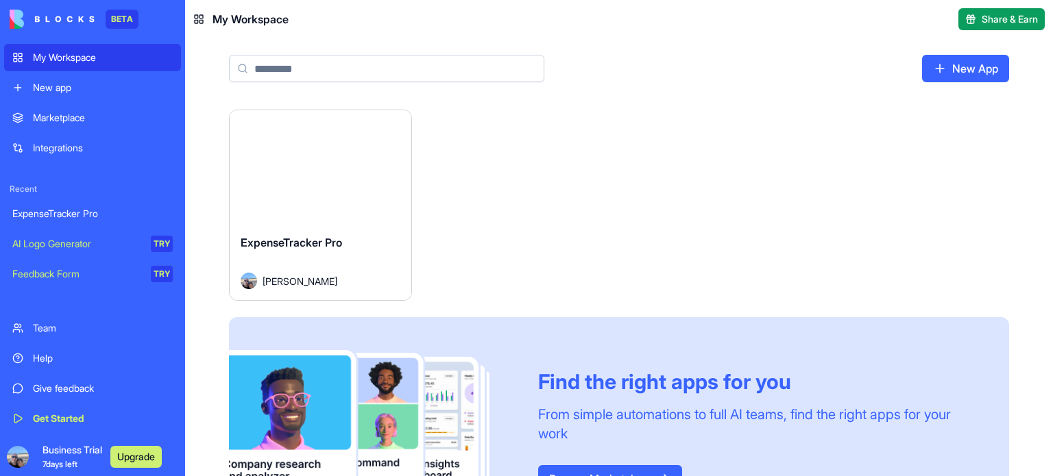
click at [23, 17] on img at bounding box center [52, 19] width 85 height 19
